Goal: Information Seeking & Learning: Check status

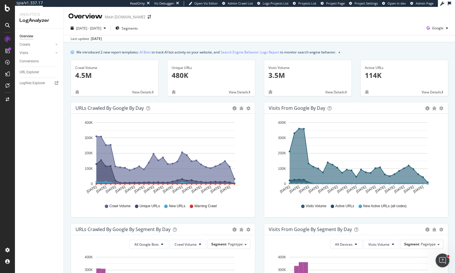
click at [231, 19] on div "Overview Main [DOMAIN_NAME]" at bounding box center [259, 14] width 391 height 14
